Goal: Information Seeking & Learning: Learn about a topic

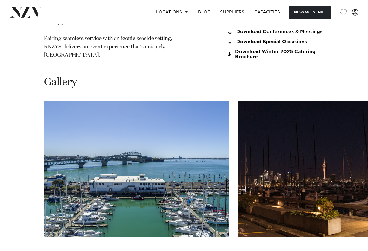
scroll to position [567, 0]
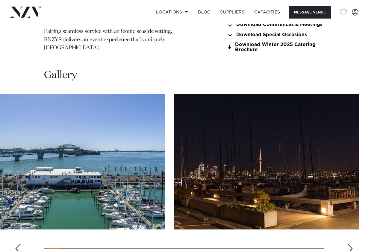
click at [232, 159] on img "2 / 30" at bounding box center [266, 162] width 185 height 136
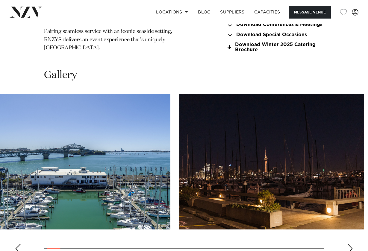
click at [129, 159] on div at bounding box center [126, 162] width 280 height 136
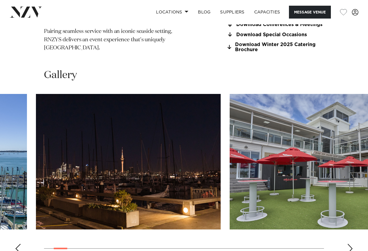
click at [121, 144] on img "2 / 30" at bounding box center [128, 162] width 185 height 136
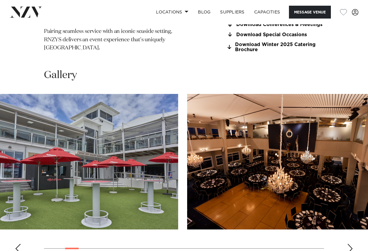
click at [95, 134] on img "3 / 30" at bounding box center [85, 162] width 185 height 136
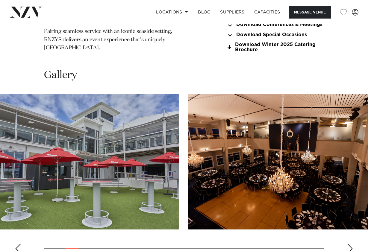
click at [24, 134] on img "3 / 30" at bounding box center [86, 162] width 185 height 136
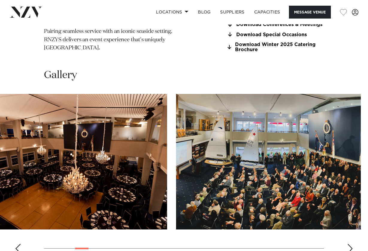
click at [92, 139] on img "4 / 30" at bounding box center [74, 162] width 185 height 136
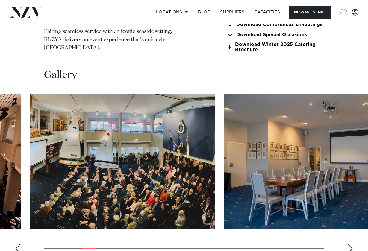
click at [145, 142] on img "5 / 30" at bounding box center [122, 162] width 185 height 136
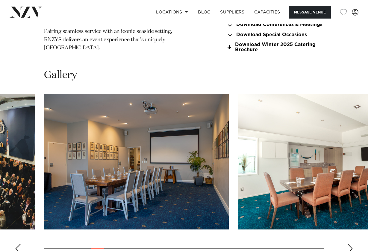
click at [167, 143] on img "6 / 30" at bounding box center [136, 162] width 185 height 136
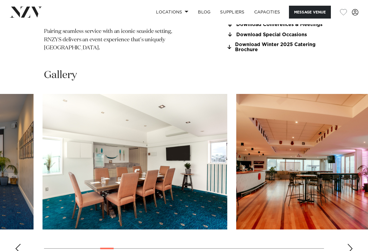
click at [130, 149] on img "7 / 30" at bounding box center [135, 162] width 185 height 136
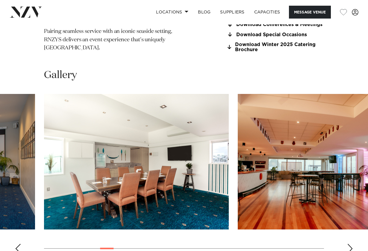
click at [51, 149] on img "7 / 30" at bounding box center [136, 162] width 185 height 136
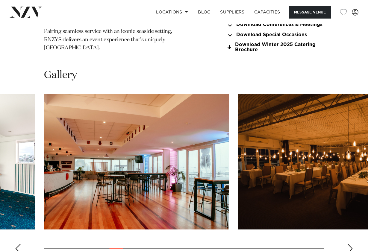
click at [348, 244] on div "Next slide" at bounding box center [350, 249] width 6 height 10
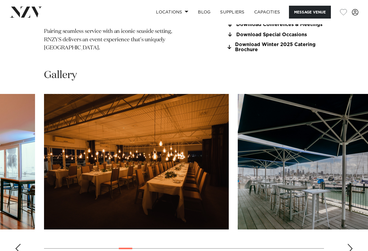
click at [348, 244] on div "Next slide" at bounding box center [350, 249] width 6 height 10
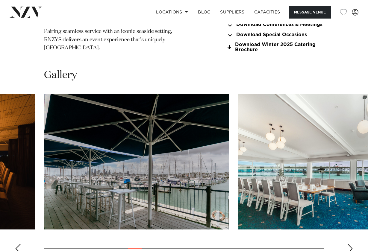
click at [348, 244] on div "Next slide" at bounding box center [350, 249] width 6 height 10
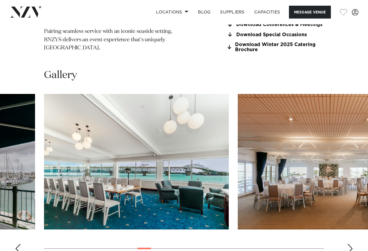
click at [209, 148] on img "11 / 30" at bounding box center [136, 162] width 185 height 136
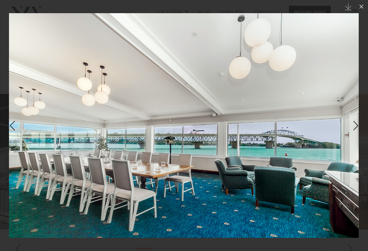
click at [164, 117] on img at bounding box center [184, 125] width 350 height 225
click at [354, 134] on img at bounding box center [184, 125] width 350 height 225
click at [352, 127] on div "Next slide" at bounding box center [356, 125] width 8 height 11
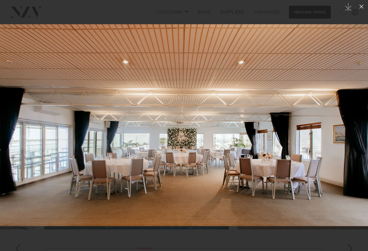
click at [352, 127] on div "Next slide" at bounding box center [356, 125] width 8 height 11
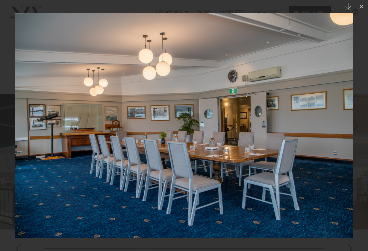
click at [352, 127] on div "Next slide" at bounding box center [356, 125] width 8 height 11
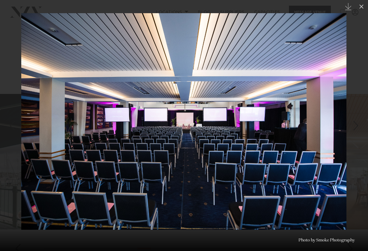
click at [352, 127] on div "Next slide" at bounding box center [356, 125] width 8 height 11
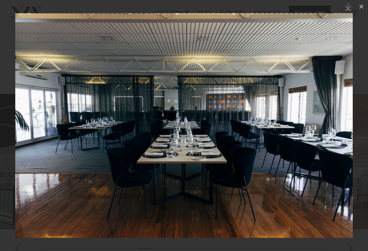
click at [352, 127] on div "Next slide" at bounding box center [356, 125] width 8 height 11
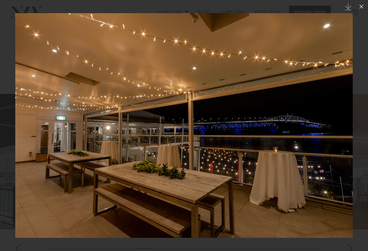
click at [351, 130] on link at bounding box center [357, 126] width 21 height 30
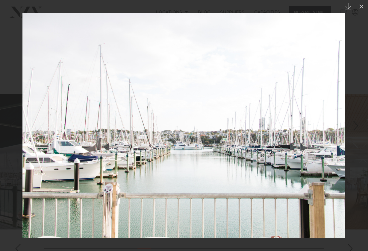
click at [349, 129] on link at bounding box center [357, 126] width 21 height 30
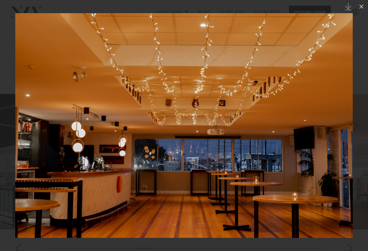
click at [349, 129] on link at bounding box center [357, 126] width 21 height 30
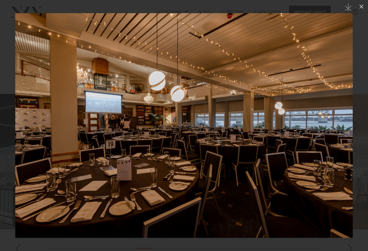
click at [333, 155] on img at bounding box center [183, 125] width 337 height 225
click at [346, 143] on img at bounding box center [183, 125] width 337 height 225
click at [348, 131] on link at bounding box center [357, 126] width 21 height 30
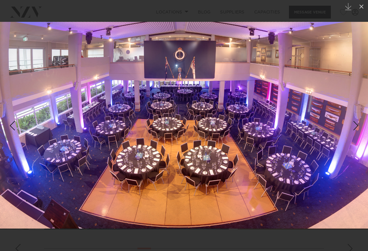
click at [348, 131] on link at bounding box center [357, 126] width 21 height 30
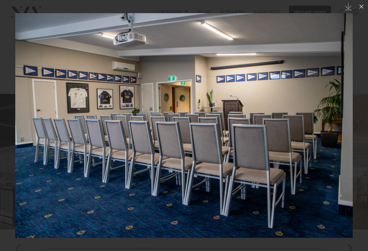
click at [348, 131] on link at bounding box center [357, 126] width 21 height 30
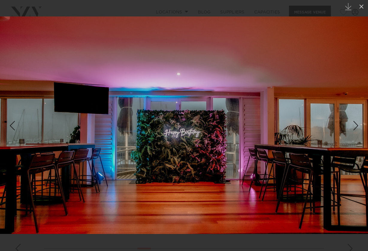
click at [348, 131] on link at bounding box center [357, 126] width 21 height 30
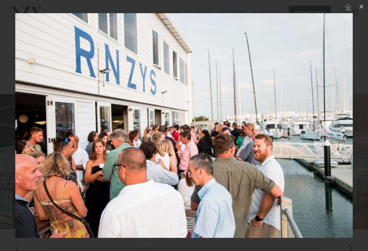
click at [348, 131] on link at bounding box center [357, 126] width 21 height 30
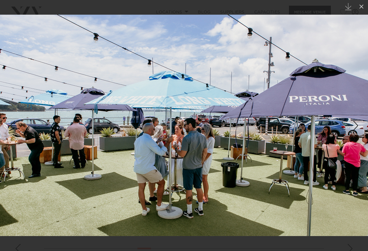
click at [352, 131] on div "Next slide" at bounding box center [356, 125] width 8 height 11
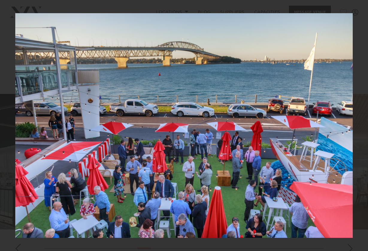
click at [352, 131] on div "25 / 30 Created with Sketch. Photo by Smoke Photography" at bounding box center [184, 125] width 368 height 251
click at [351, 129] on link at bounding box center [357, 126] width 21 height 30
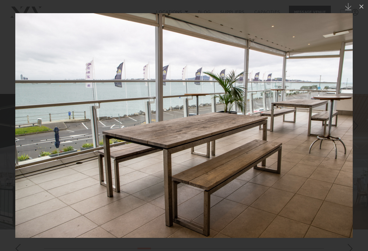
click at [347, 130] on link at bounding box center [357, 126] width 21 height 30
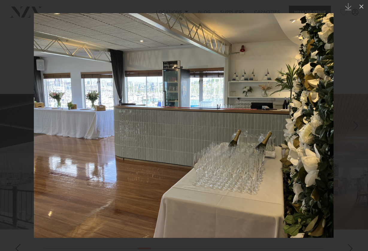
click at [347, 130] on link at bounding box center [357, 126] width 21 height 30
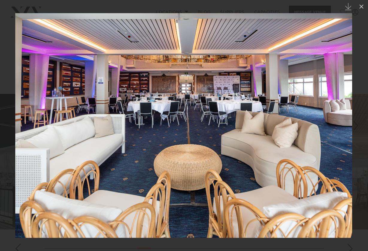
click at [347, 130] on link at bounding box center [357, 126] width 21 height 30
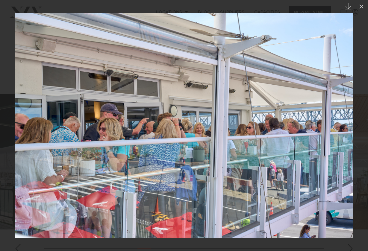
click at [347, 130] on link at bounding box center [357, 126] width 21 height 30
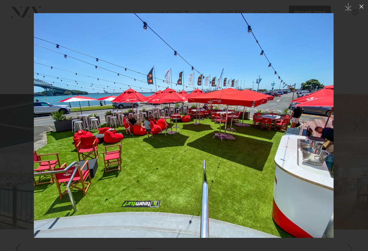
click at [347, 130] on link at bounding box center [357, 126] width 21 height 30
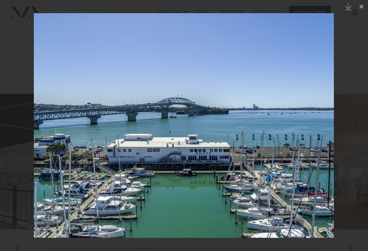
click at [347, 130] on link at bounding box center [357, 126] width 21 height 30
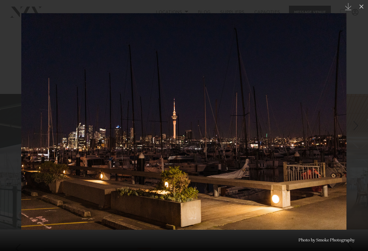
click at [347, 130] on link at bounding box center [357, 126] width 21 height 30
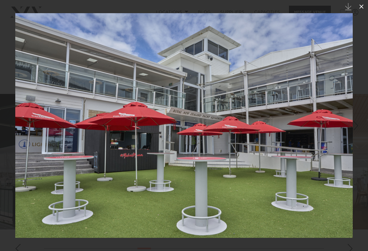
click at [363, 7] on icon at bounding box center [361, 6] width 7 height 7
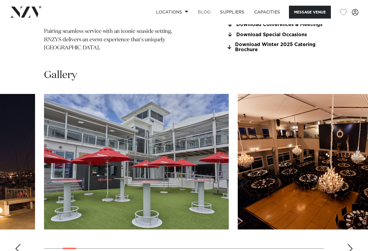
click at [205, 12] on link "BLOG" at bounding box center [204, 12] width 22 height 13
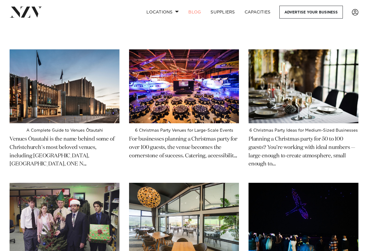
click at [30, 11] on img at bounding box center [26, 12] width 33 height 11
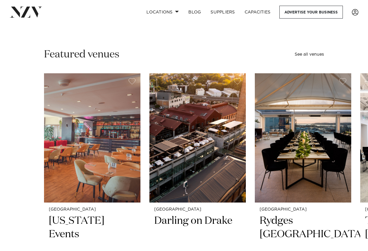
scroll to position [150, 0]
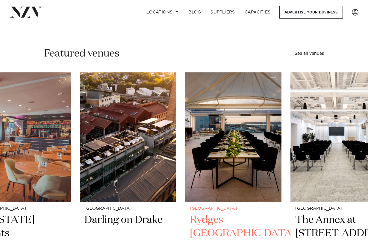
click at [256, 145] on img "3 / 49" at bounding box center [233, 136] width 96 height 129
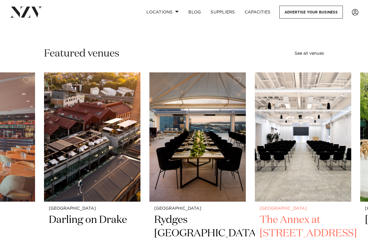
click at [267, 137] on img "4 / 49" at bounding box center [303, 136] width 96 height 129
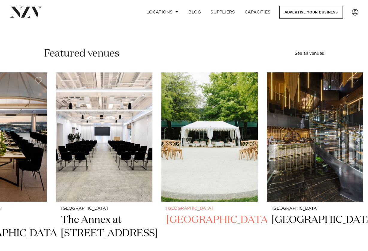
click at [161, 104] on img "5 / 49" at bounding box center [209, 136] width 96 height 129
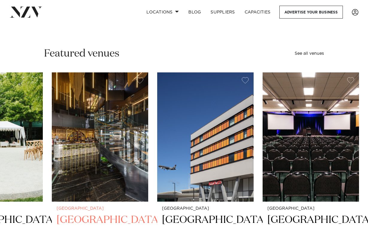
click at [94, 95] on img "6 / 49" at bounding box center [100, 136] width 96 height 129
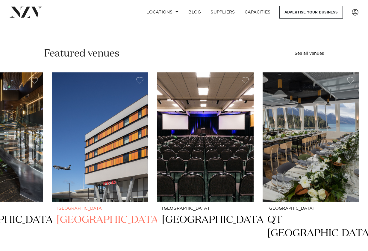
click at [62, 94] on img "7 / 49" at bounding box center [100, 136] width 96 height 129
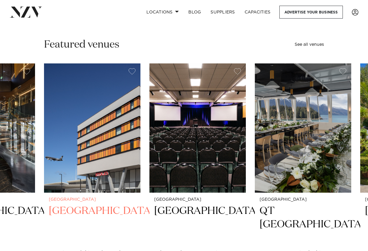
scroll to position [164, 0]
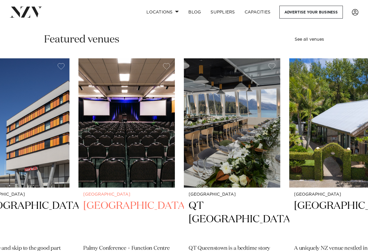
click at [124, 128] on img "8 / 49" at bounding box center [126, 122] width 96 height 129
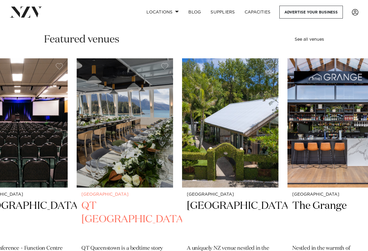
click at [133, 125] on img "9 / 49" at bounding box center [125, 122] width 96 height 129
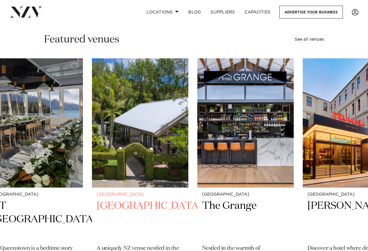
click at [159, 116] on img "10 / 49" at bounding box center [140, 122] width 96 height 129
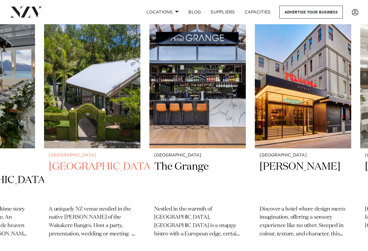
scroll to position [205, 0]
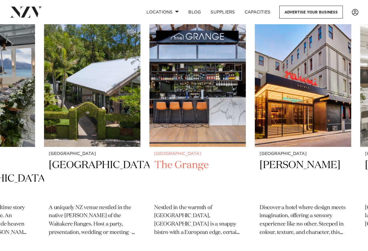
click at [162, 116] on img "11 / 49" at bounding box center [197, 82] width 96 height 129
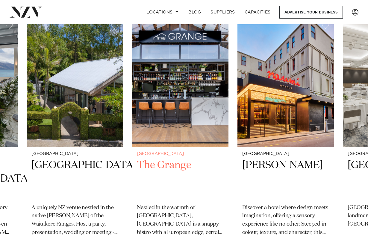
click at [132, 116] on img "11 / 49" at bounding box center [180, 82] width 96 height 129
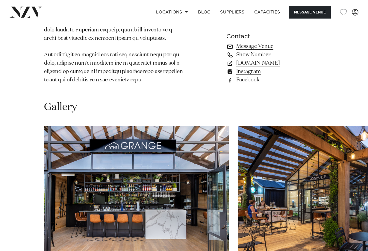
scroll to position [527, 0]
